Goal: Navigation & Orientation: Find specific page/section

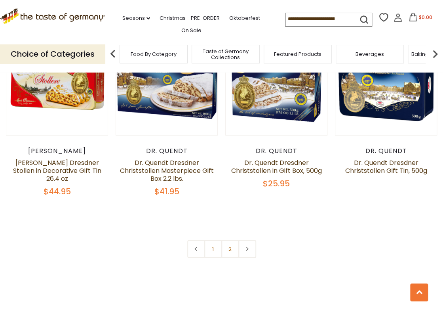
scroll to position [1655, 0]
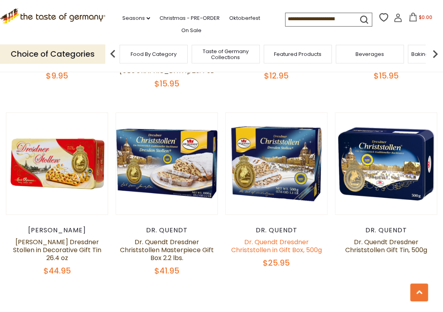
click at [279, 237] on link "Dr. Quendt Dresdner Christstollen in Gift Box, 500g" at bounding box center [276, 245] width 91 height 17
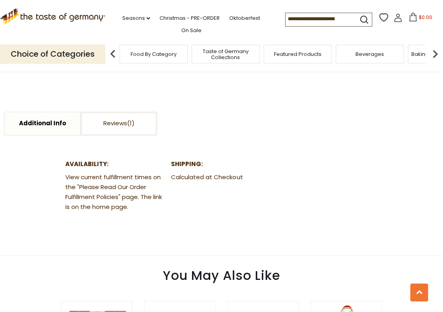
scroll to position [515, 0]
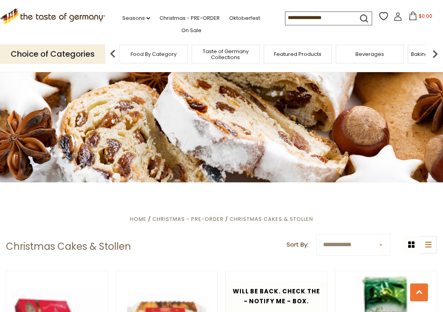
scroll to position [1694, 0]
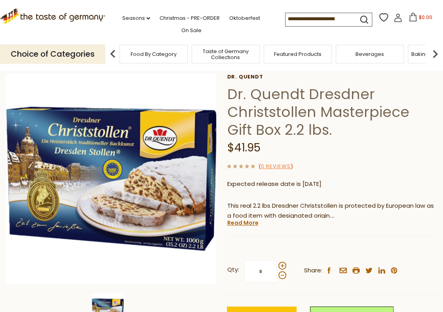
scroll to position [119, 0]
